Goal: Task Accomplishment & Management: Manage account settings

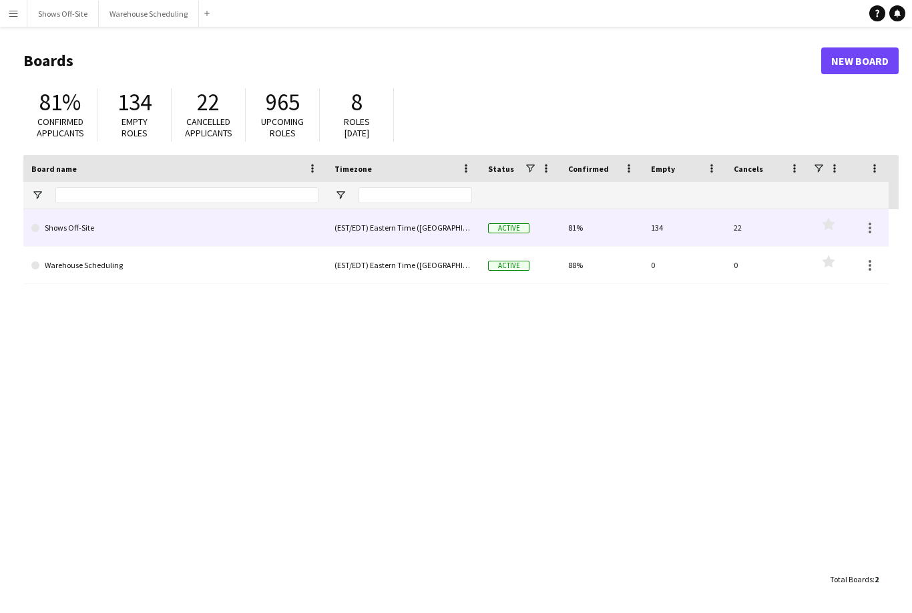
click at [90, 229] on link "Shows Off-Site" at bounding box center [174, 227] width 287 height 37
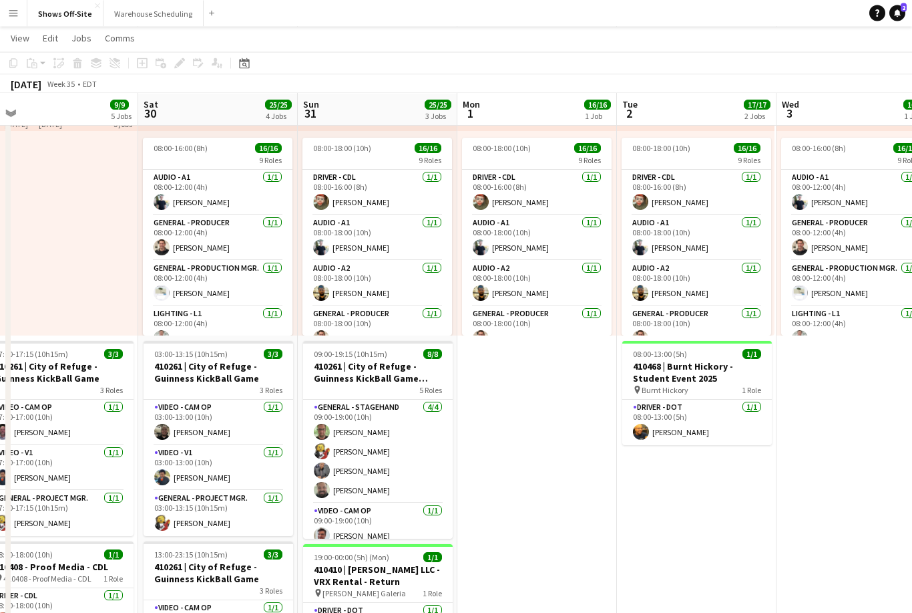
scroll to position [54, 0]
click at [386, 357] on div "09:00-19:15 (10h15m) 8/8" at bounding box center [378, 353] width 150 height 10
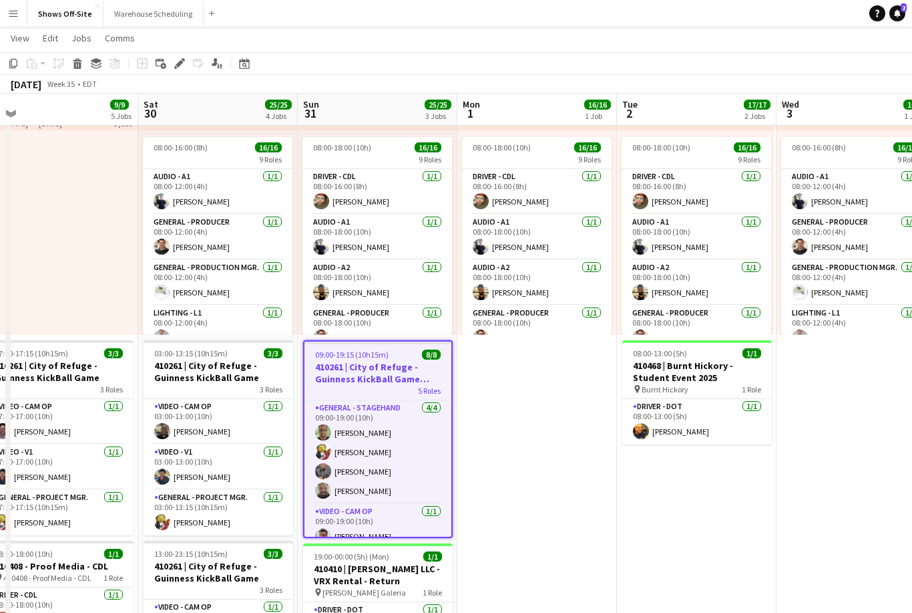
click at [417, 372] on h3 "410261 | City of Refuge - Guinness KickBall Game Load Out" at bounding box center [378, 373] width 147 height 24
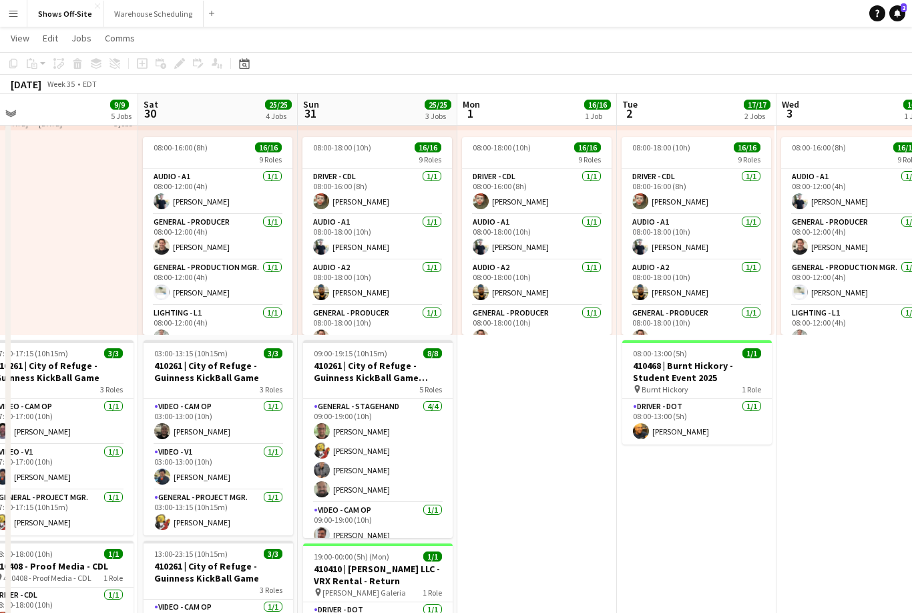
click at [403, 374] on h3 "410261 | City of Refuge - Guinness KickBall Game Load Out" at bounding box center [378, 371] width 150 height 24
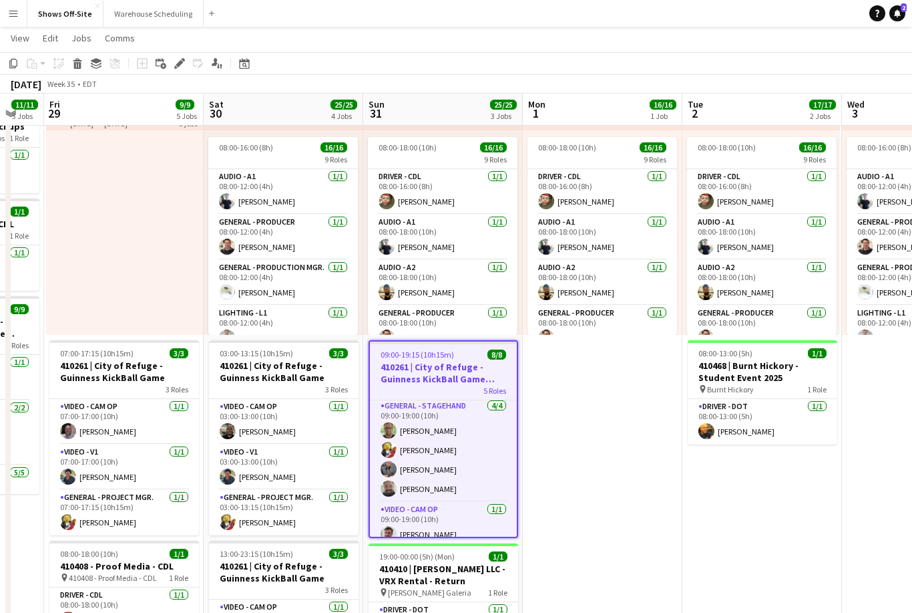
scroll to position [3, 0]
click at [466, 434] on app-card-role "General - Stagehand [DATE] 09:00-19:00 (10h) [PERSON_NAME] [PERSON_NAME] [PERSO…" at bounding box center [443, 449] width 147 height 104
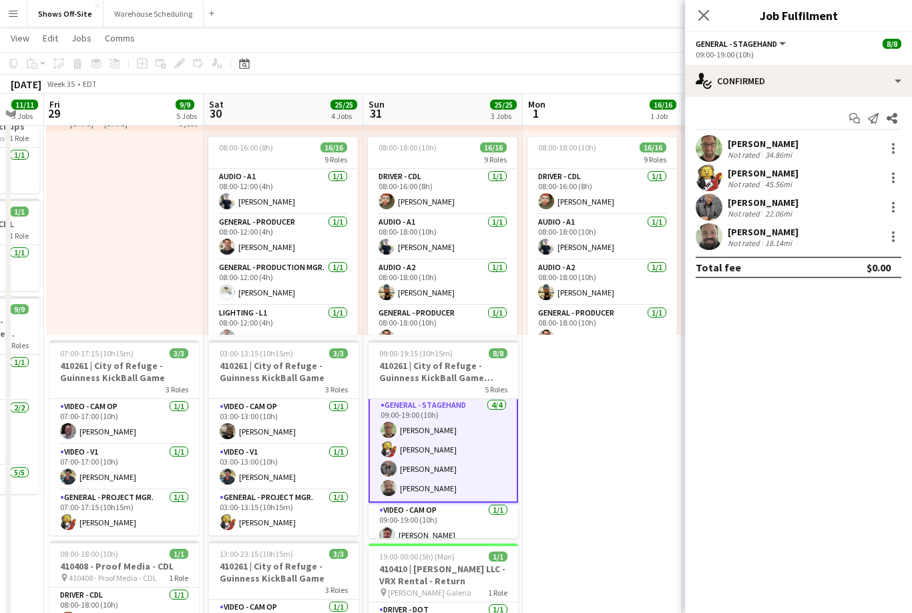
click at [468, 370] on h3 "410261 | City of Refuge - Guinness KickBall Game Load Out" at bounding box center [444, 371] width 150 height 24
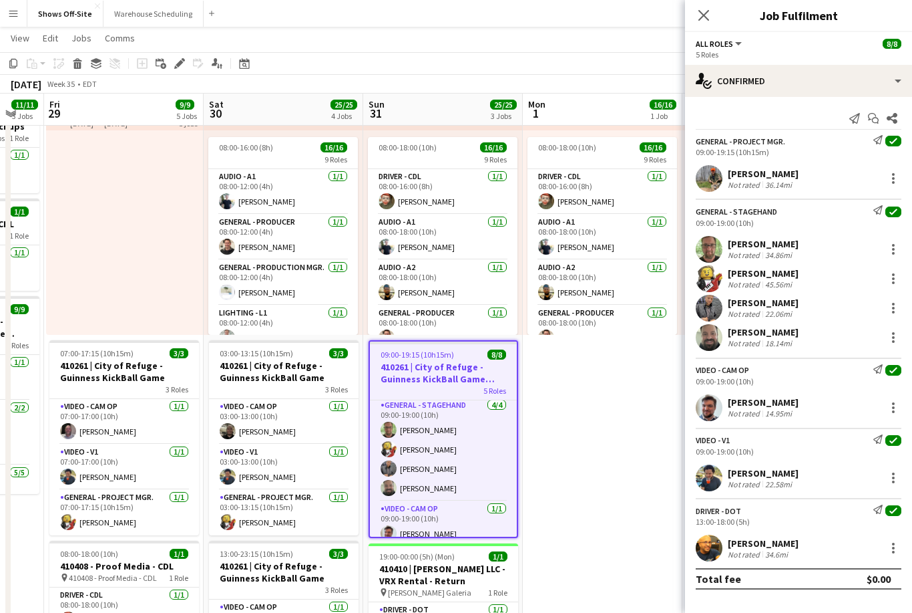
click at [736, 41] on button "All roles" at bounding box center [720, 44] width 48 height 10
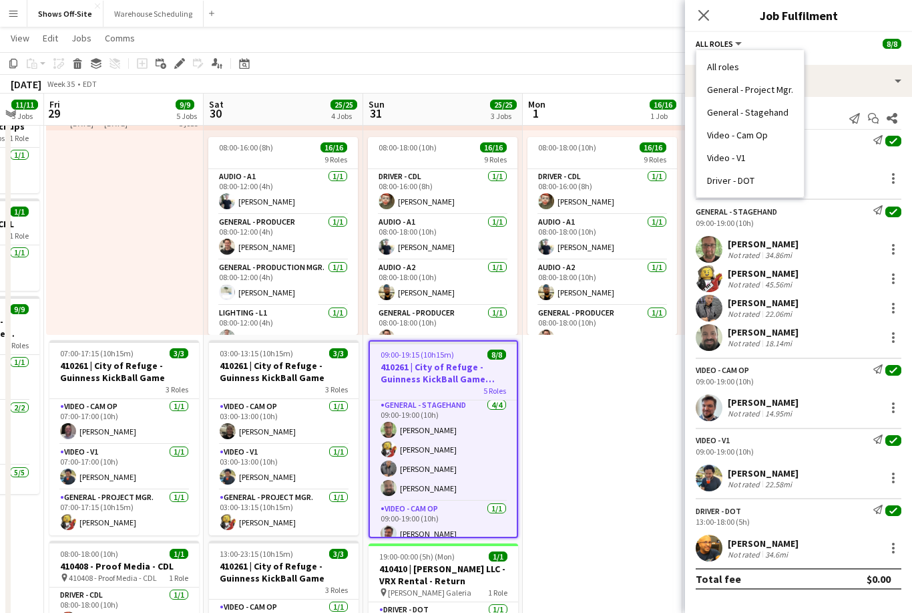
click at [707, 15] on icon "Close pop-in" at bounding box center [704, 15] width 11 height 11
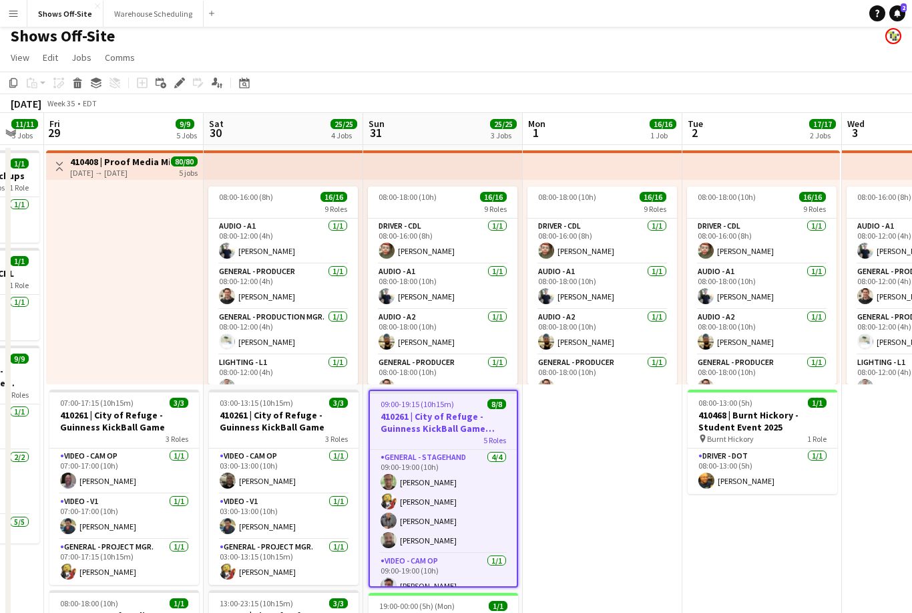
scroll to position [0, 0]
